Goal: Task Accomplishment & Management: Manage account settings

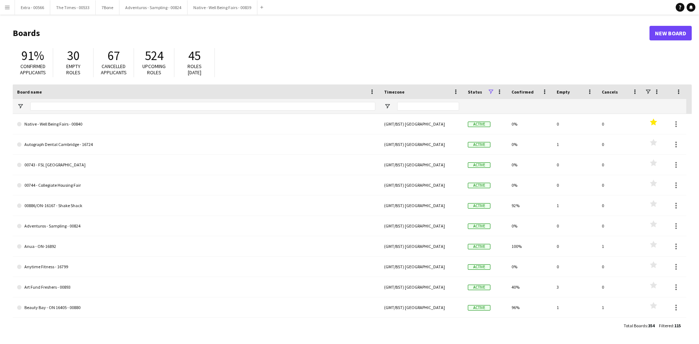
click at [9, 8] on app-icon "Menu" at bounding box center [7, 7] width 6 height 6
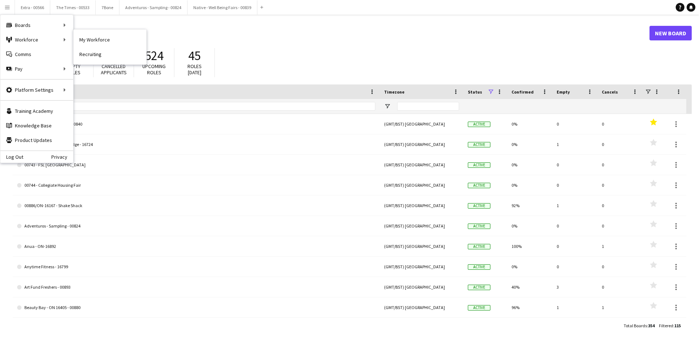
click at [105, 39] on link "My Workforce" at bounding box center [110, 39] width 73 height 15
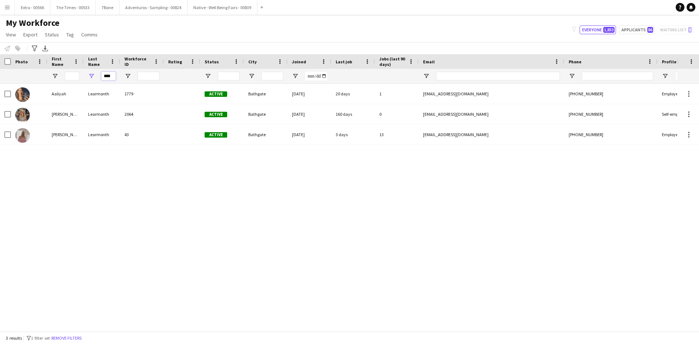
drag, startPoint x: 113, startPoint y: 76, endPoint x: 97, endPoint y: 79, distance: 16.2
click at [97, 79] on div "****" at bounding box center [102, 76] width 36 height 15
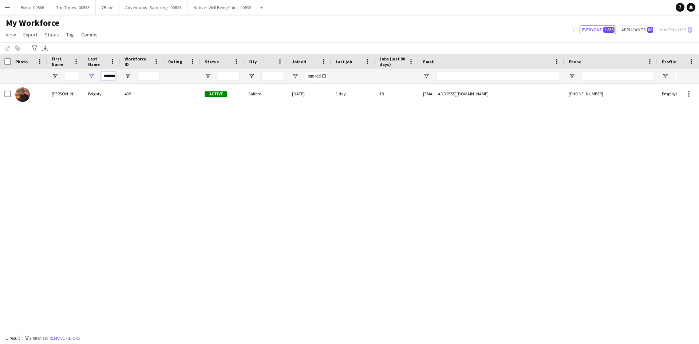
scroll to position [0, 2]
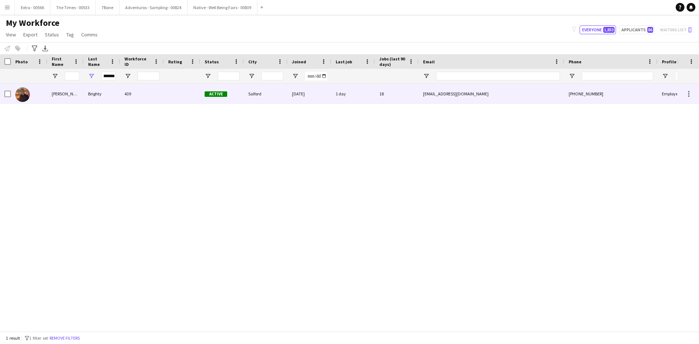
click at [83, 94] on div "[PERSON_NAME]" at bounding box center [65, 94] width 36 height 20
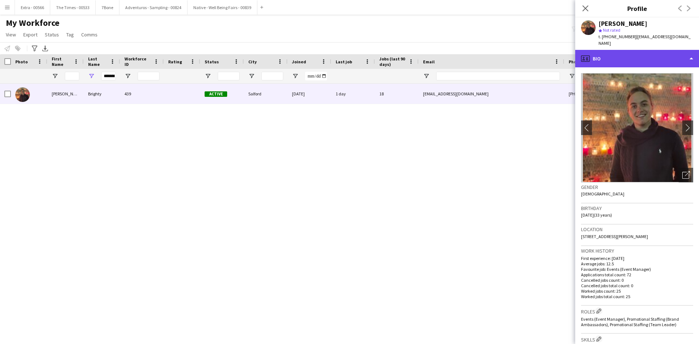
click at [691, 50] on div "profile Bio" at bounding box center [638, 58] width 124 height 17
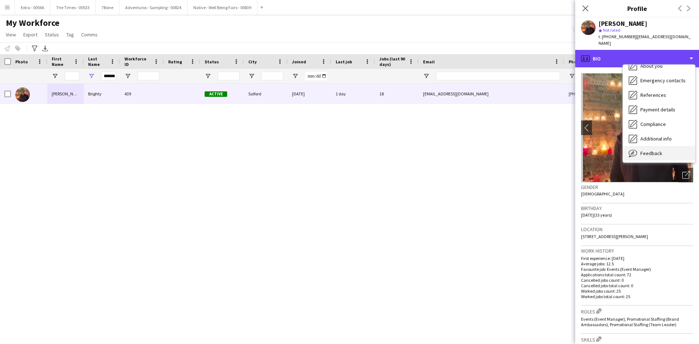
scroll to position [68, 0]
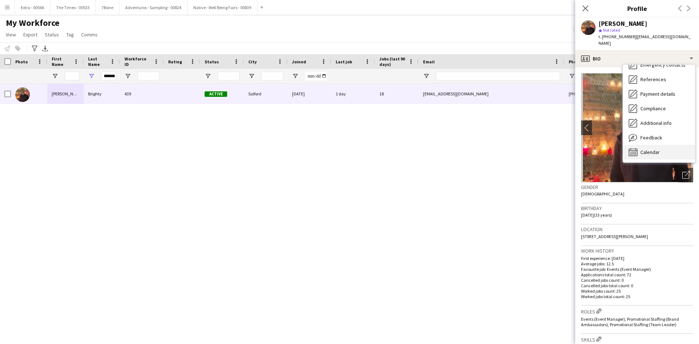
click at [654, 149] on span "Calendar" at bounding box center [650, 152] width 19 height 7
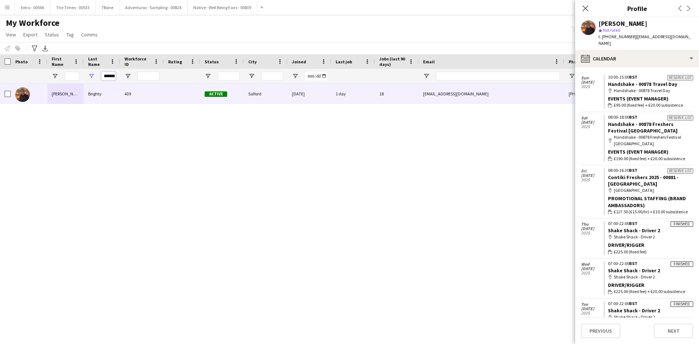
scroll to position [0, 2]
drag, startPoint x: 104, startPoint y: 77, endPoint x: 121, endPoint y: 77, distance: 17.5
click at [121, 77] on div "*******" at bounding box center [389, 76] width 779 height 15
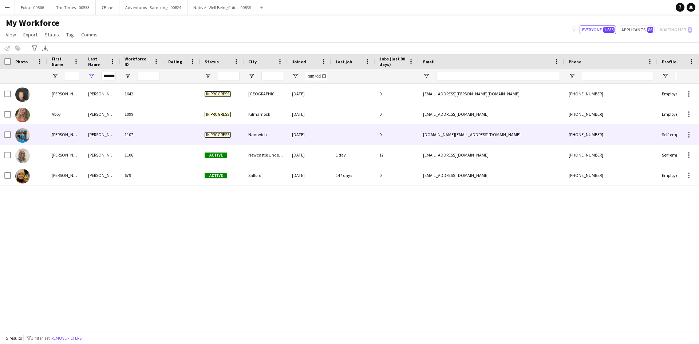
scroll to position [0, 0]
click at [60, 137] on div "[PERSON_NAME]" at bounding box center [65, 135] width 36 height 20
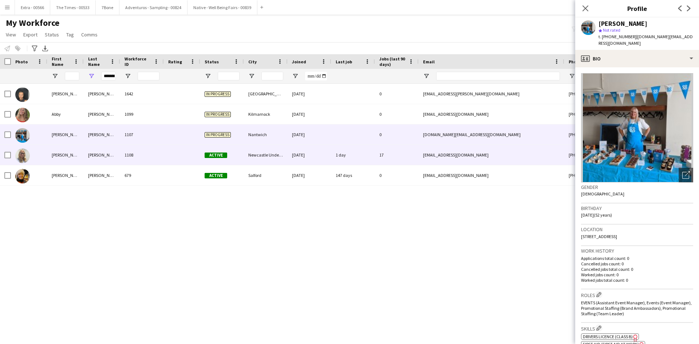
click at [66, 157] on div "[PERSON_NAME]" at bounding box center [65, 155] width 36 height 20
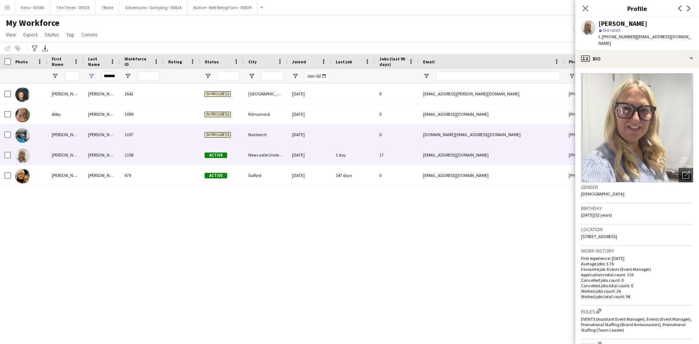
click at [64, 138] on div "[PERSON_NAME]" at bounding box center [65, 135] width 36 height 20
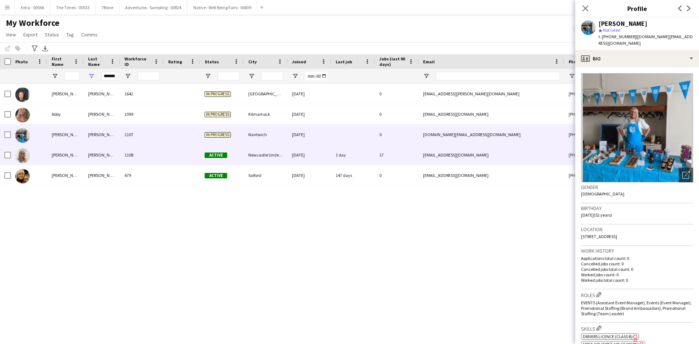
click at [64, 153] on div "[PERSON_NAME]" at bounding box center [65, 155] width 36 height 20
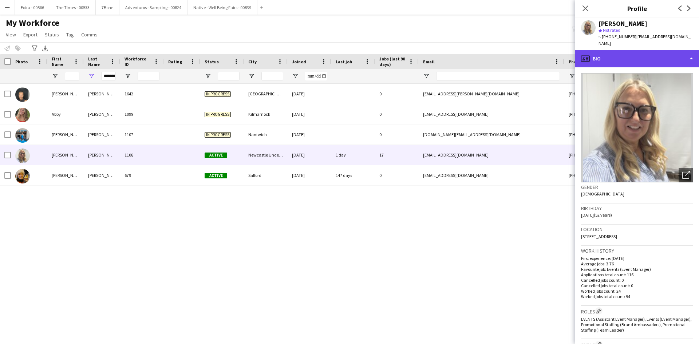
click at [691, 53] on div "profile Bio" at bounding box center [638, 58] width 124 height 17
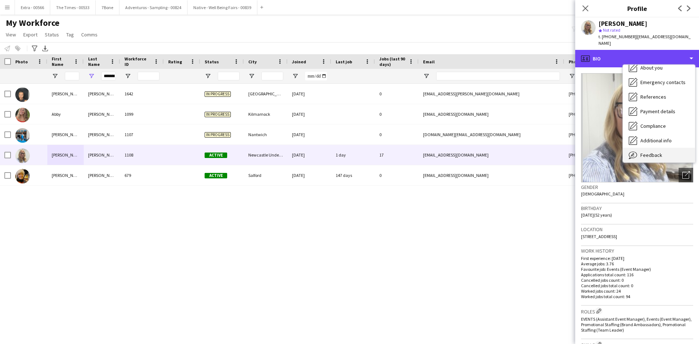
scroll to position [68, 0]
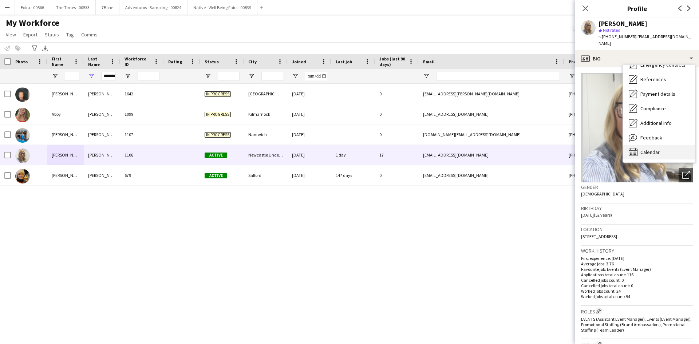
click at [657, 149] on span "Calendar" at bounding box center [650, 152] width 19 height 7
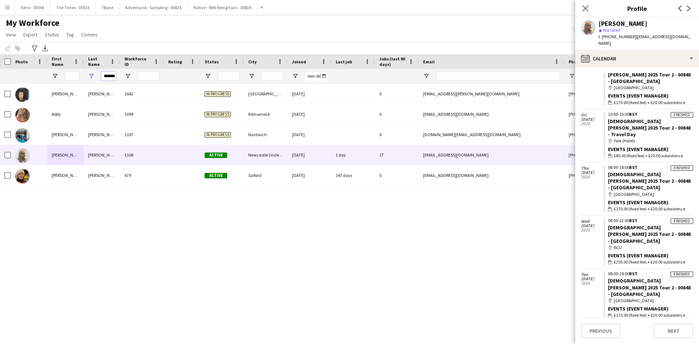
scroll to position [0, 3]
drag, startPoint x: 103, startPoint y: 75, endPoint x: 131, endPoint y: 75, distance: 27.7
click at [131, 75] on div "*******" at bounding box center [389, 76] width 779 height 15
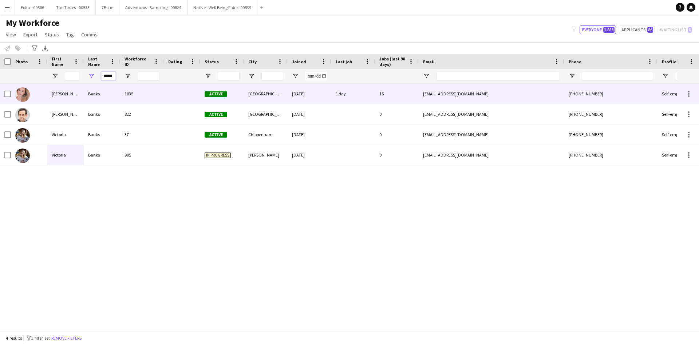
type input "*****"
click at [74, 93] on div "[PERSON_NAME]" at bounding box center [65, 94] width 36 height 20
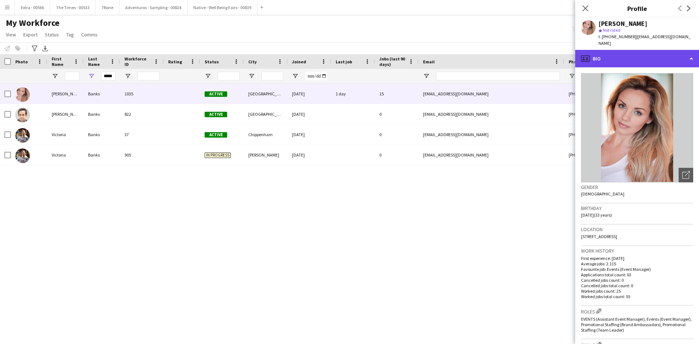
click at [686, 52] on div "profile Bio" at bounding box center [638, 58] width 124 height 17
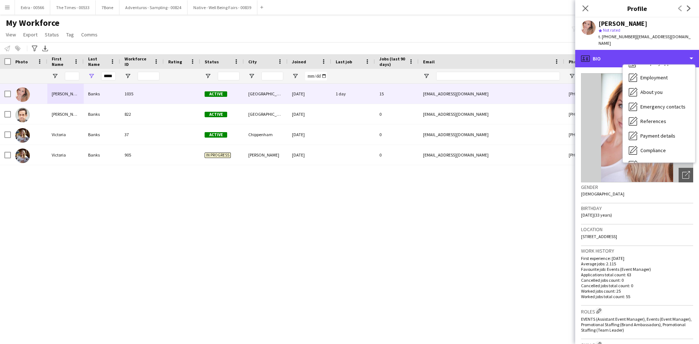
scroll to position [68, 0]
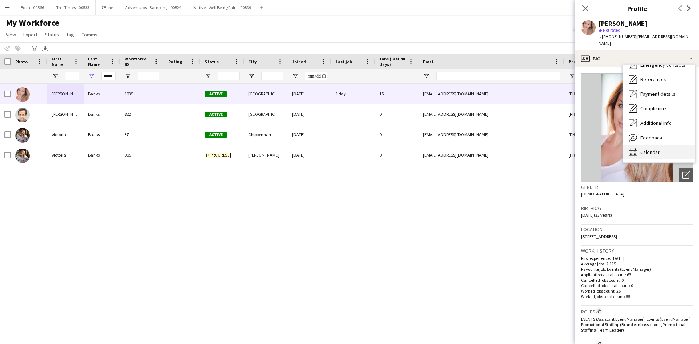
click at [667, 148] on div "Calendar Calendar" at bounding box center [659, 152] width 72 height 15
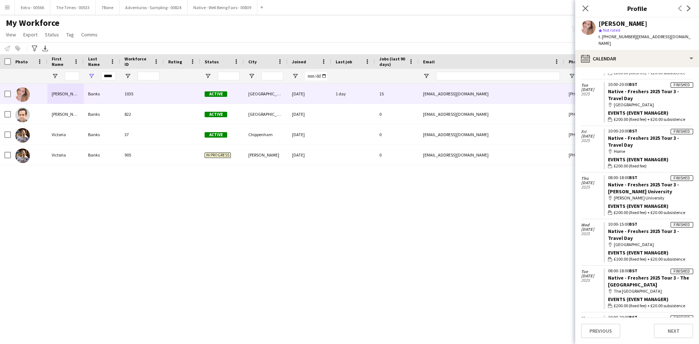
scroll to position [874, 0]
